Goal: Browse casually: Explore the website without a specific task or goal

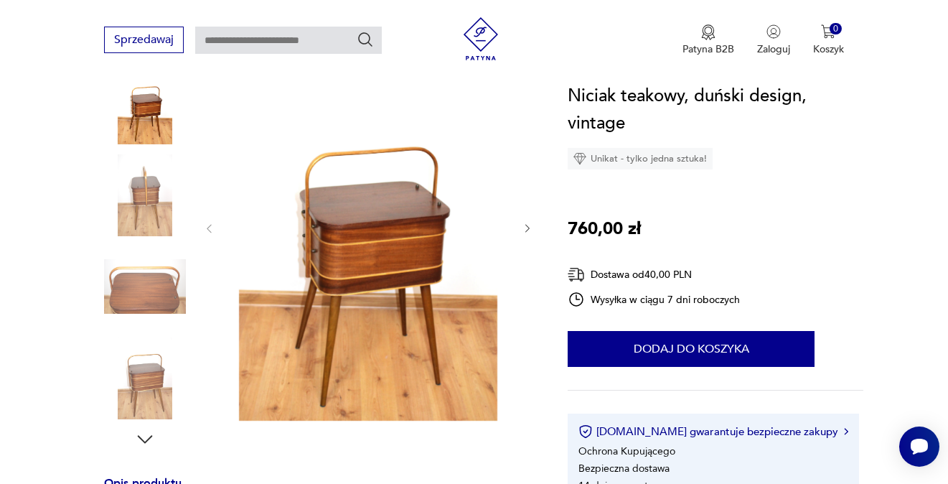
scroll to position [287, 0]
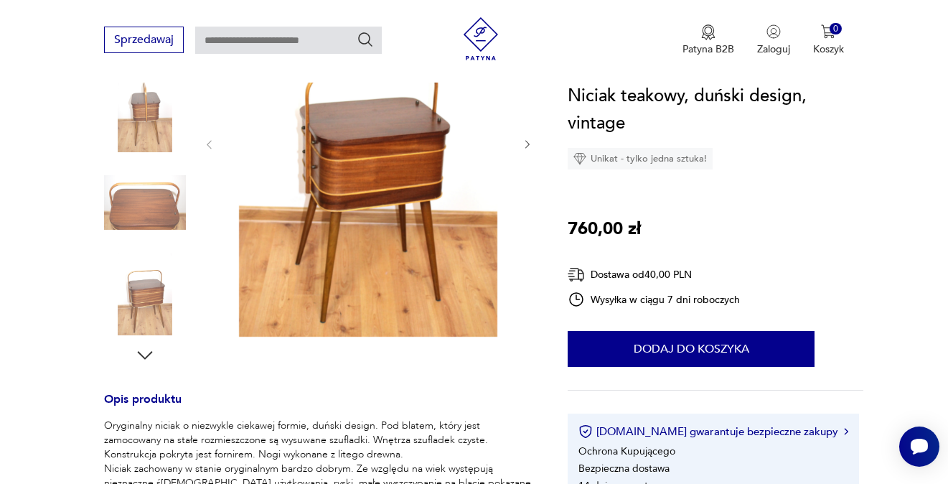
click at [151, 357] on icon "button" at bounding box center [145, 355] width 22 height 22
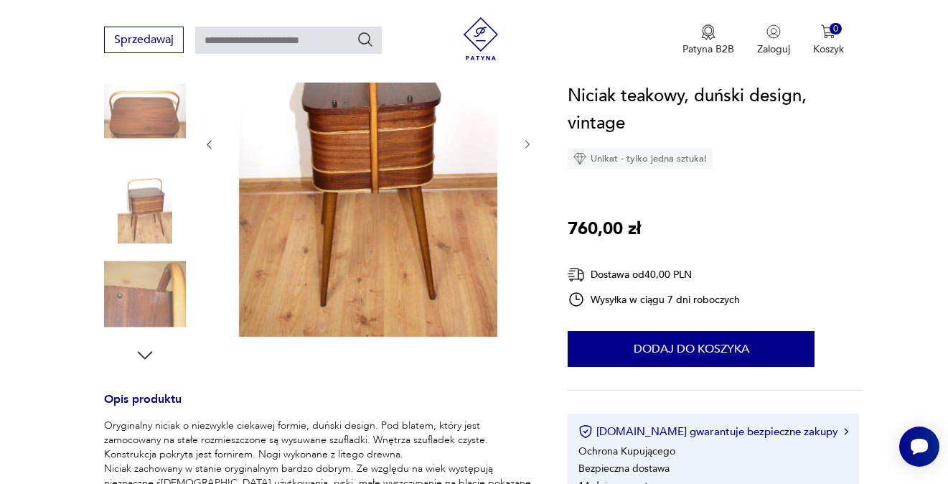
click at [151, 357] on icon "button" at bounding box center [145, 355] width 22 height 22
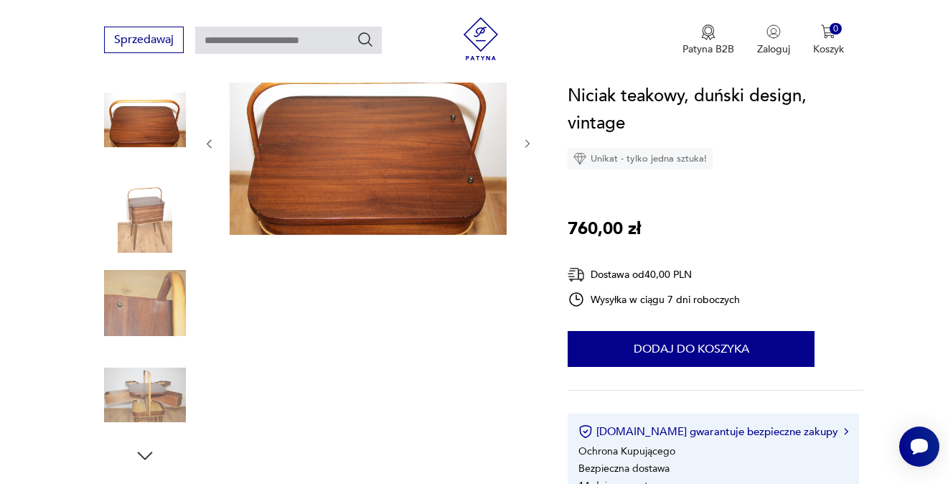
scroll to position [185, 0]
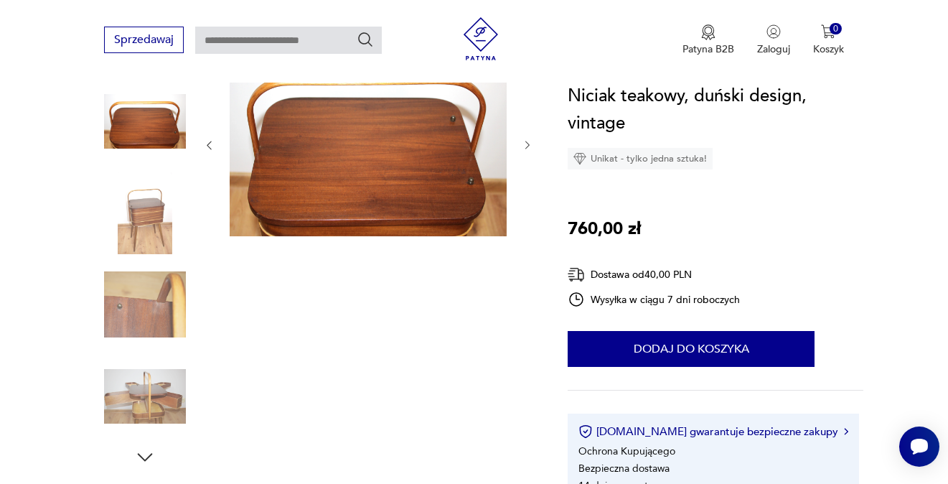
click at [175, 398] on img at bounding box center [145, 396] width 82 height 82
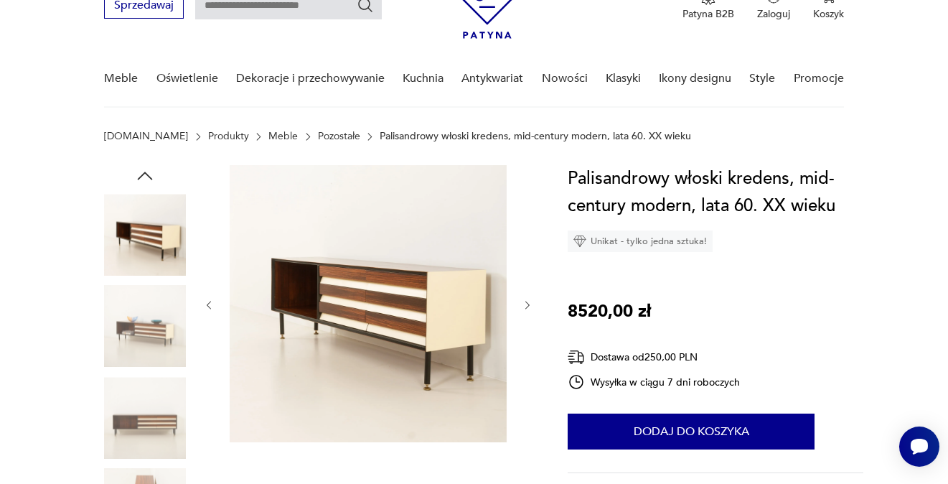
click at [523, 310] on icon "button" at bounding box center [528, 305] width 12 height 12
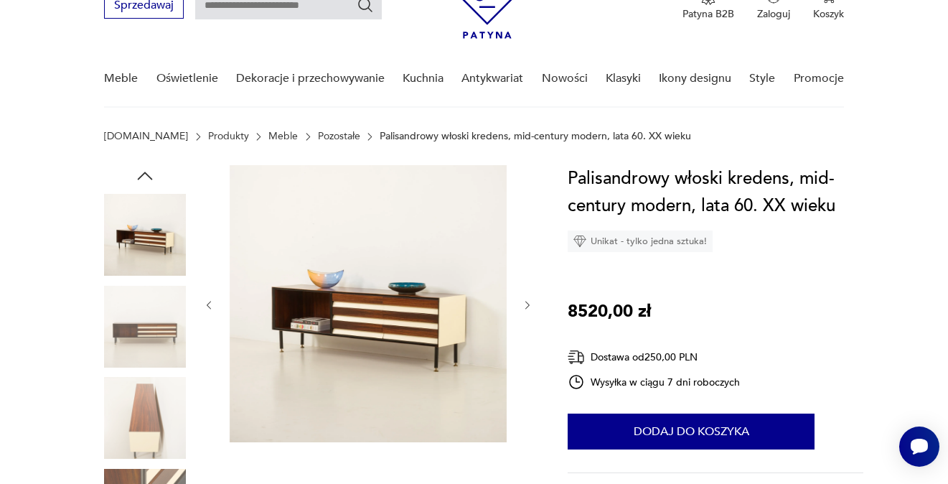
click at [523, 310] on icon "button" at bounding box center [528, 305] width 12 height 12
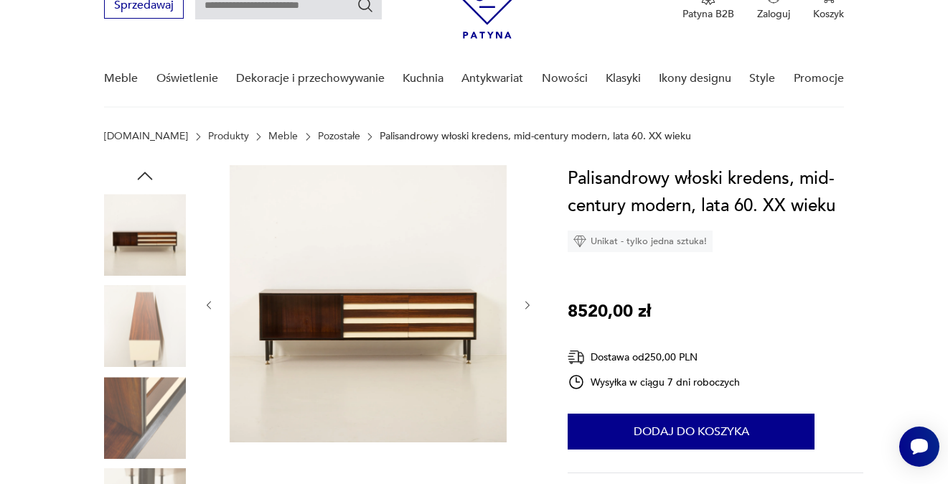
click at [523, 310] on icon "button" at bounding box center [528, 305] width 12 height 12
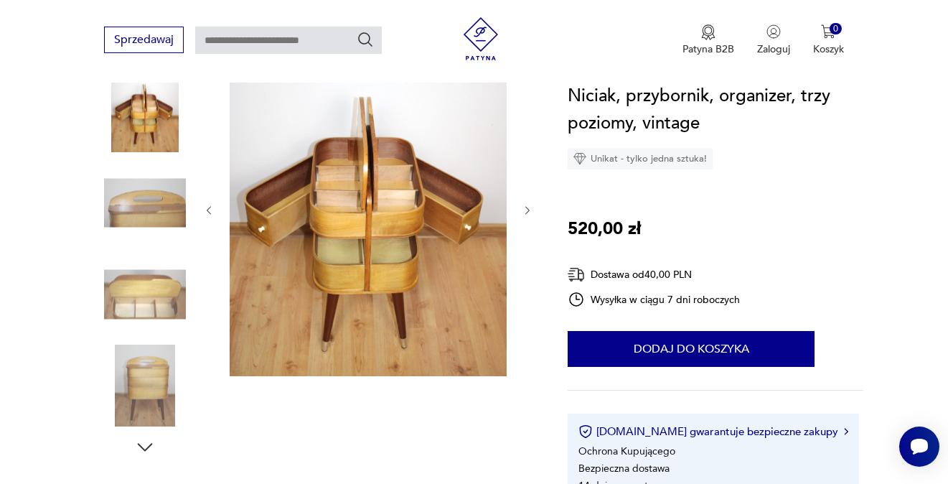
scroll to position [144, 0]
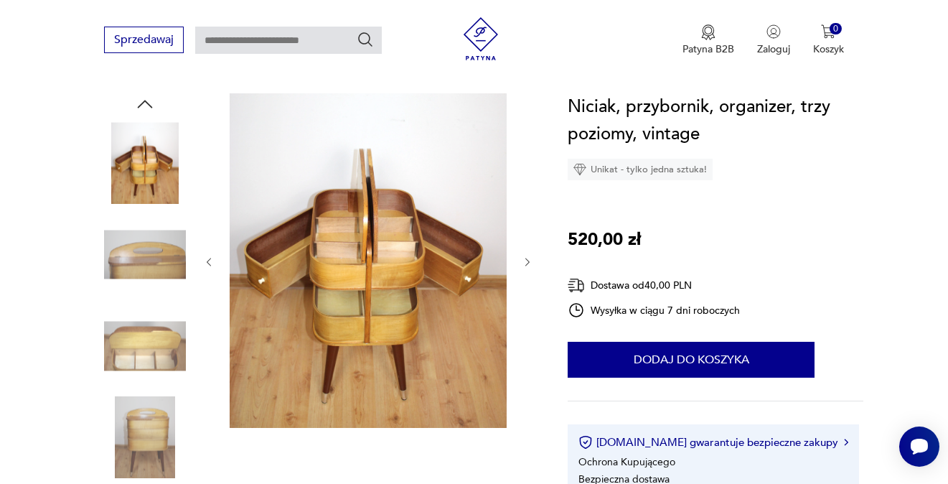
click at [139, 184] on img at bounding box center [145, 163] width 82 height 82
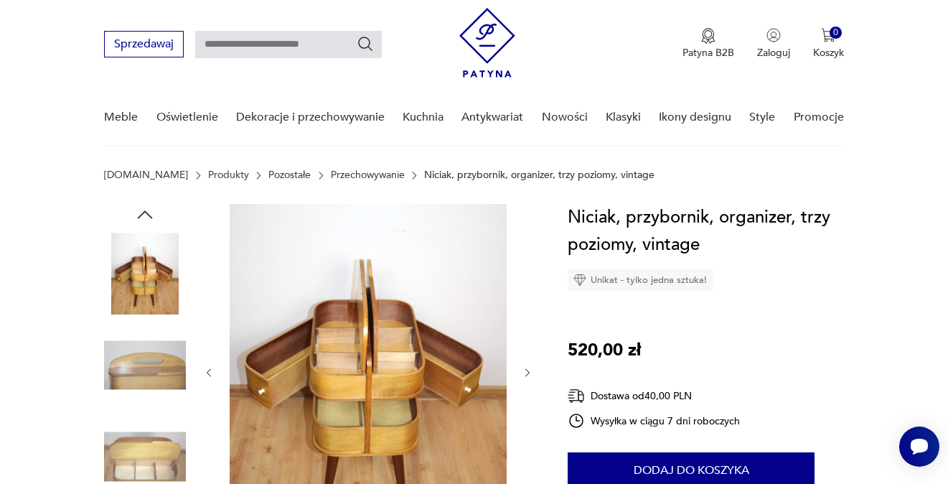
scroll to position [0, 0]
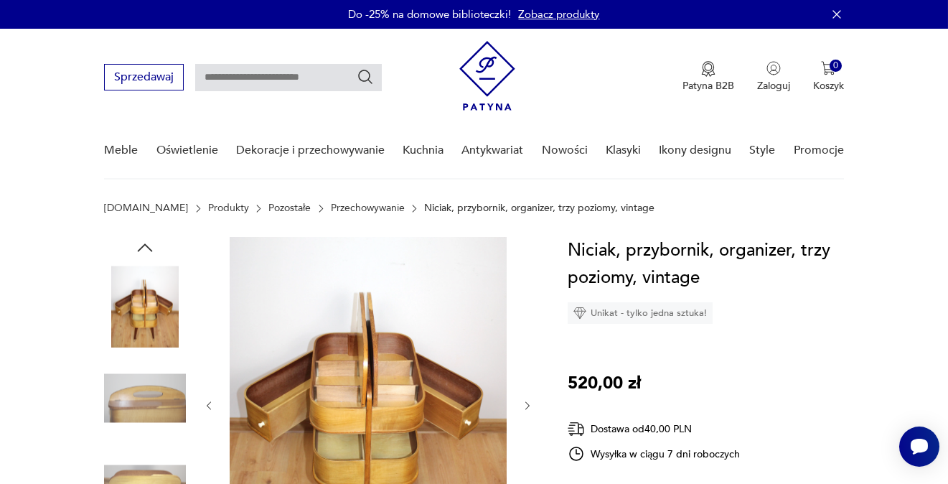
click at [141, 250] on icon "button" at bounding box center [145, 248] width 22 height 22
